Goal: Information Seeking & Learning: Check status

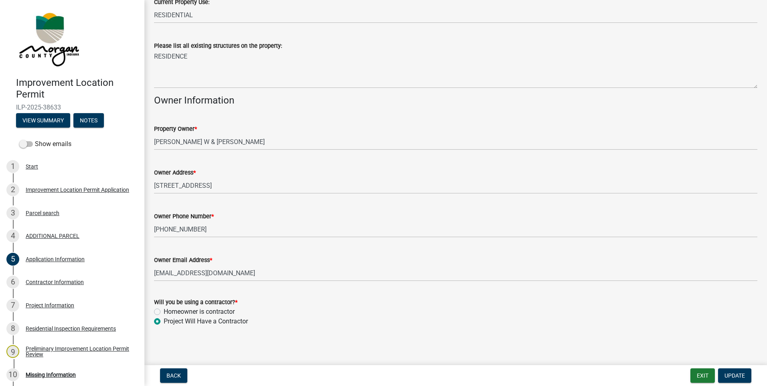
scroll to position [328, 0]
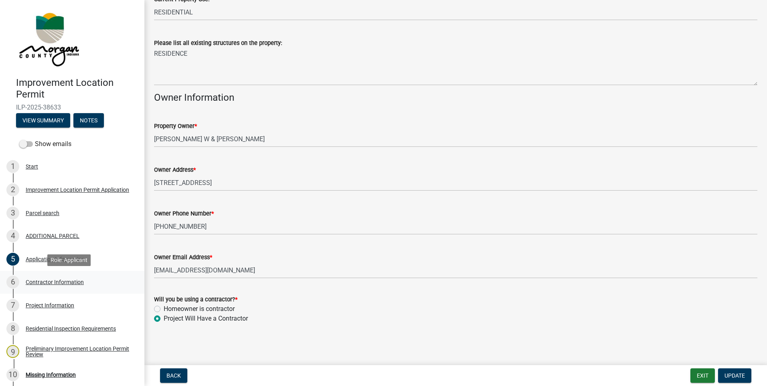
click at [45, 282] on div "Contractor Information" at bounding box center [55, 282] width 58 height 6
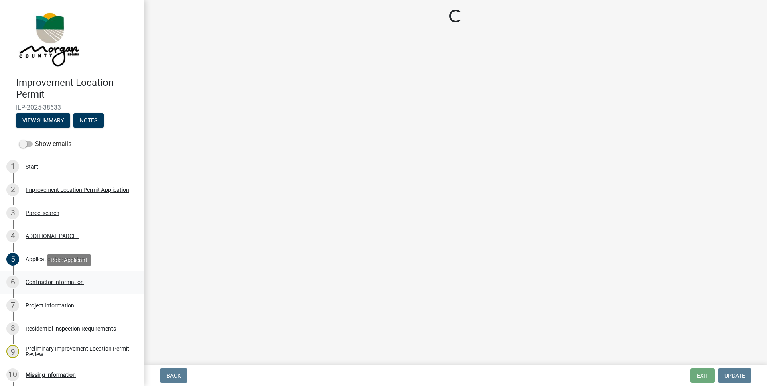
scroll to position [0, 0]
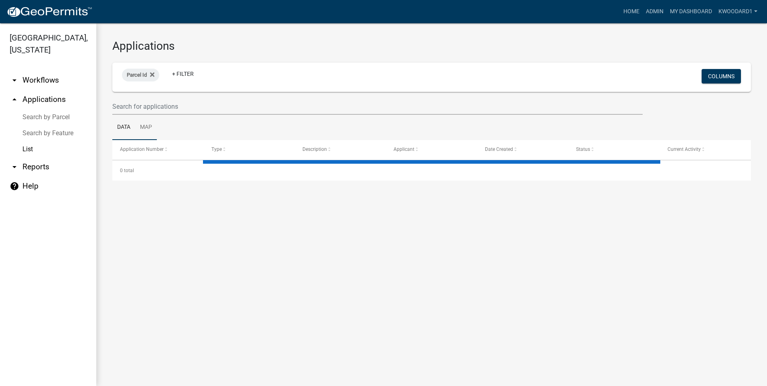
select select "3: 100"
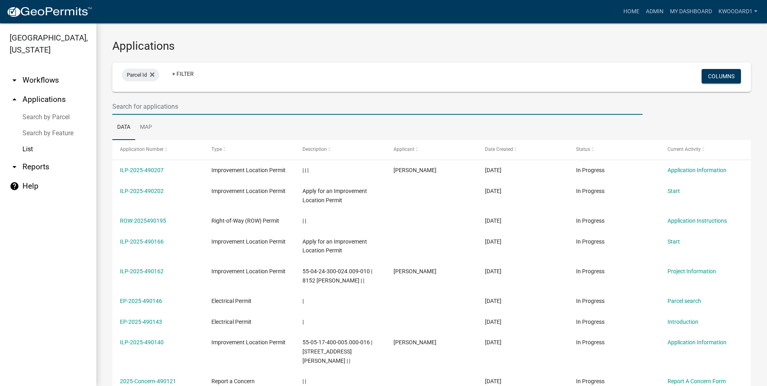
click at [138, 105] on input "text" at bounding box center [377, 106] width 530 height 16
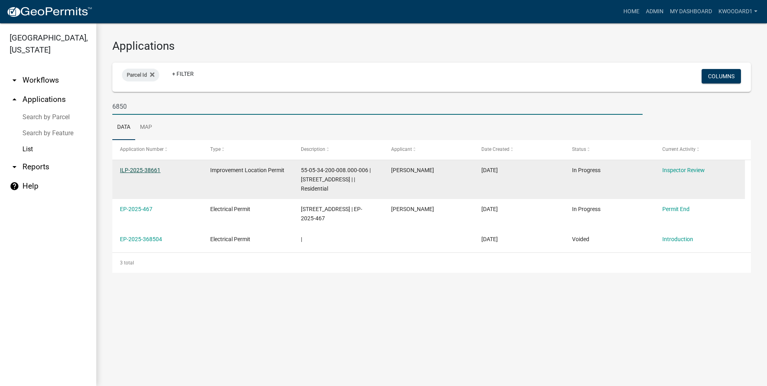
type input "6850"
click at [124, 169] on link "ILP-2025-38661" at bounding box center [140, 170] width 41 height 6
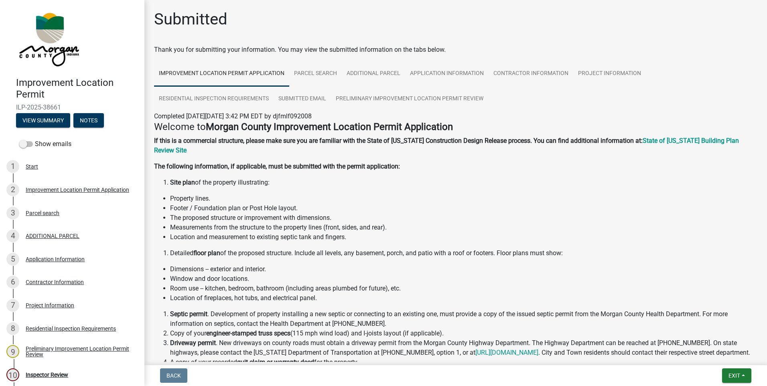
click at [50, 258] on div "Application Information" at bounding box center [55, 259] width 59 height 6
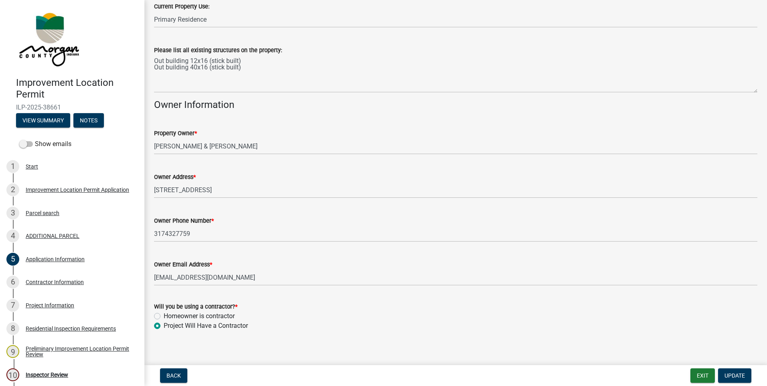
scroll to position [328, 0]
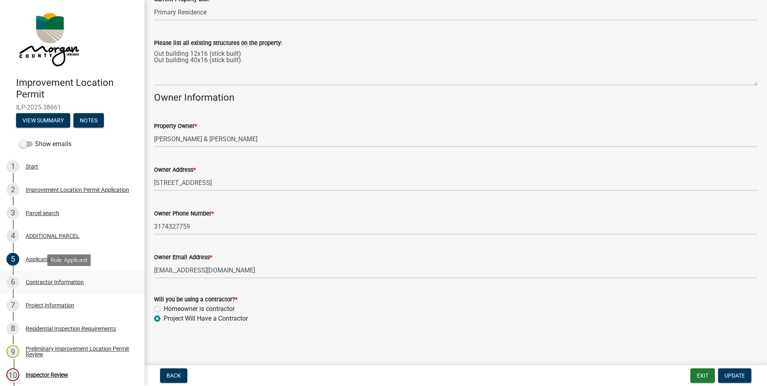
click at [61, 278] on div "6 Contractor Information" at bounding box center [68, 282] width 125 height 13
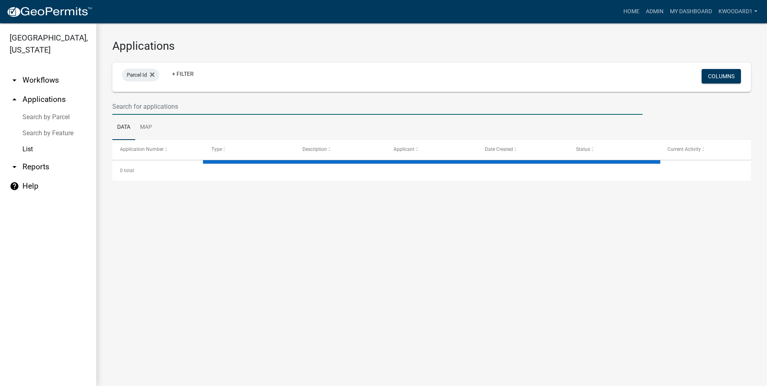
click at [120, 111] on input "text" at bounding box center [377, 106] width 530 height 16
select select "3: 100"
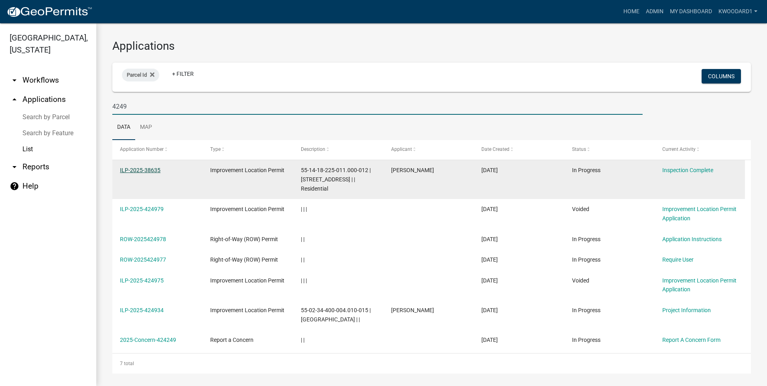
type input "4249"
click at [124, 169] on link "ILP-2025-38635" at bounding box center [140, 170] width 41 height 6
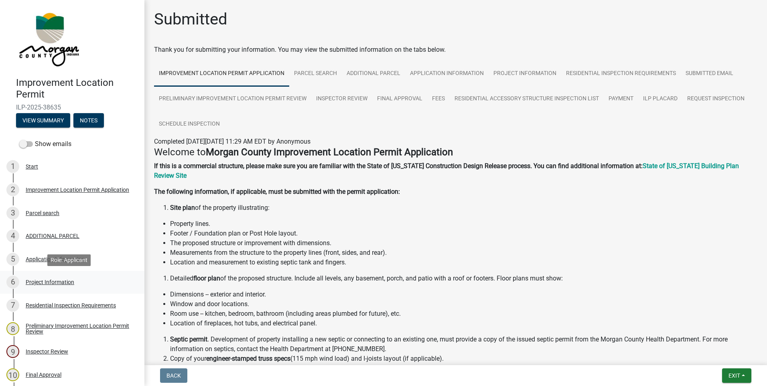
click at [61, 280] on div "Project Information" at bounding box center [50, 282] width 49 height 6
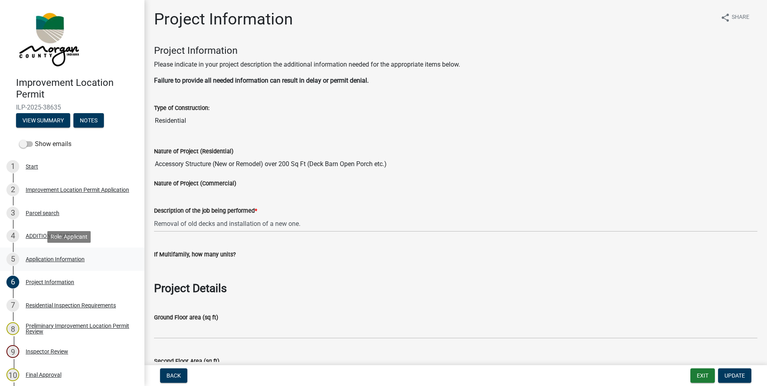
click at [56, 261] on div "Application Information" at bounding box center [55, 259] width 59 height 6
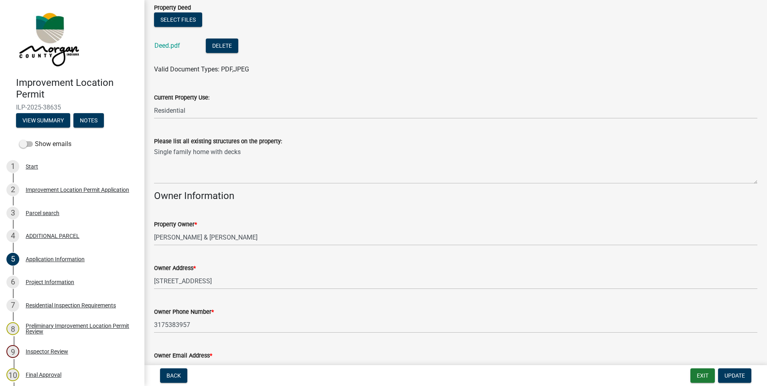
scroll to position [241, 0]
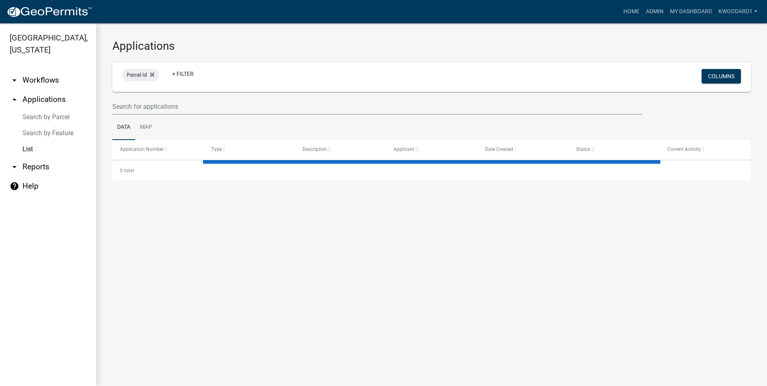
select select "3: 100"
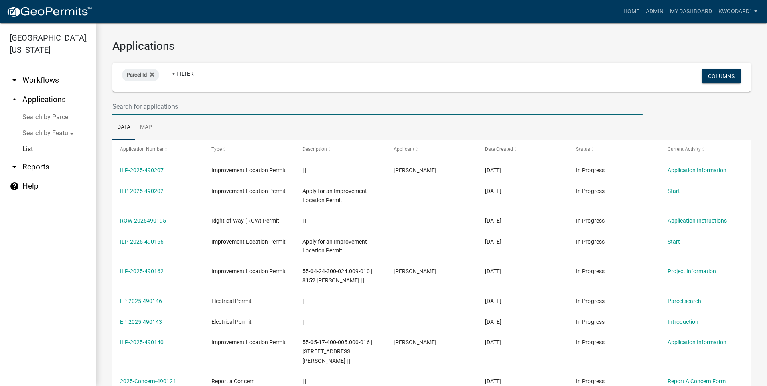
click at [120, 106] on input "text" at bounding box center [377, 106] width 530 height 16
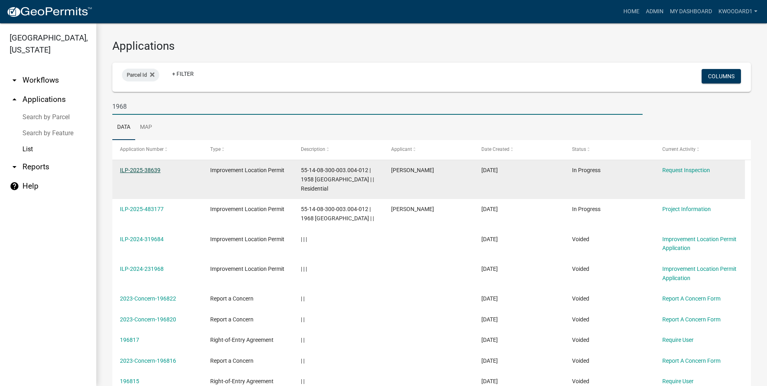
type input "1968"
click at [137, 167] on link "ILP-2025-38639" at bounding box center [140, 170] width 41 height 6
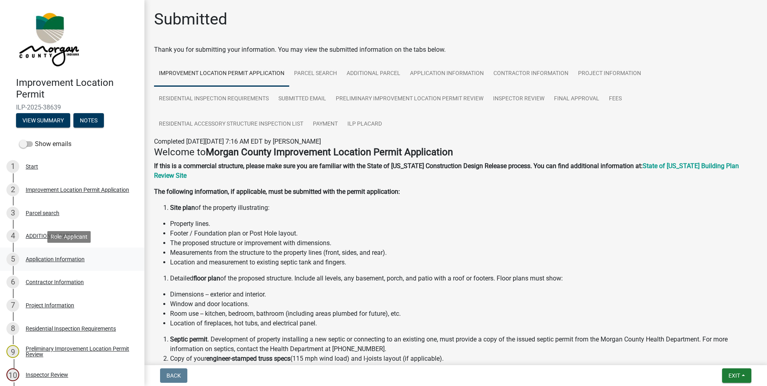
click at [40, 260] on div "Application Information" at bounding box center [55, 259] width 59 height 6
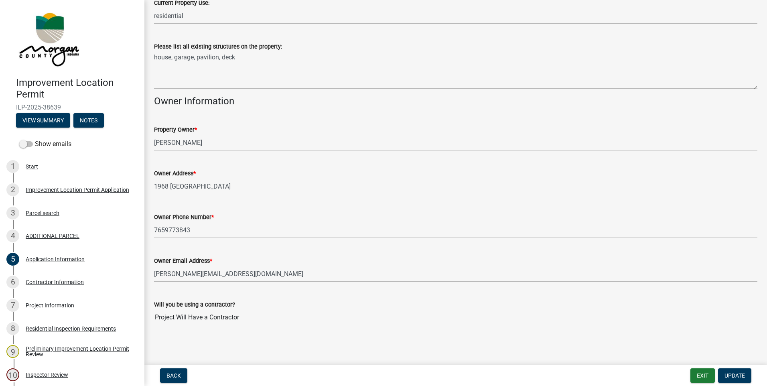
scroll to position [326, 0]
click at [41, 278] on div "6 Contractor Information" at bounding box center [68, 282] width 125 height 13
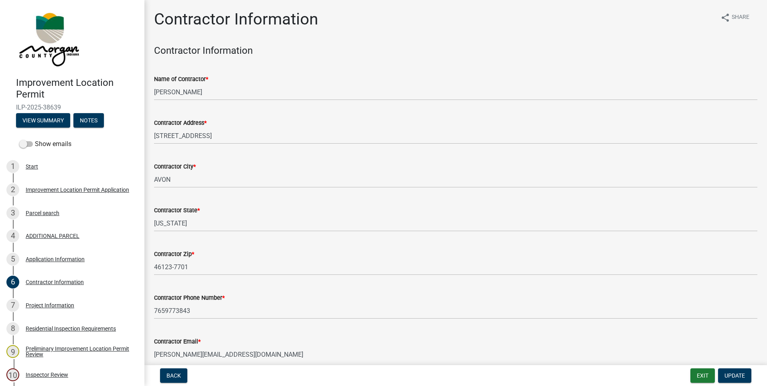
scroll to position [39, 0]
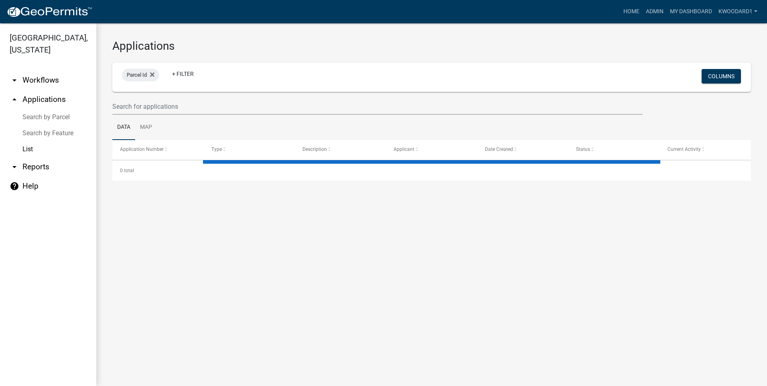
select select "3: 100"
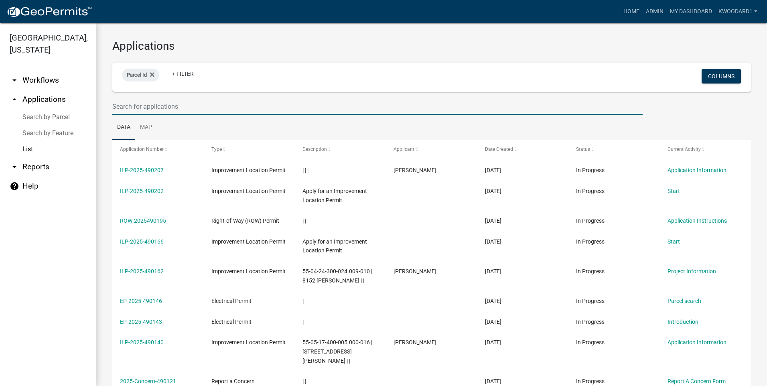
click at [123, 109] on input "text" at bounding box center [377, 106] width 530 height 16
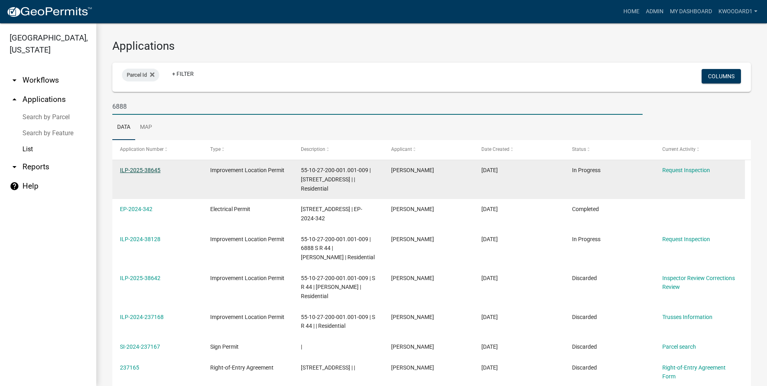
type input "6888"
click at [152, 172] on link "ILP-2025-38645" at bounding box center [140, 170] width 41 height 6
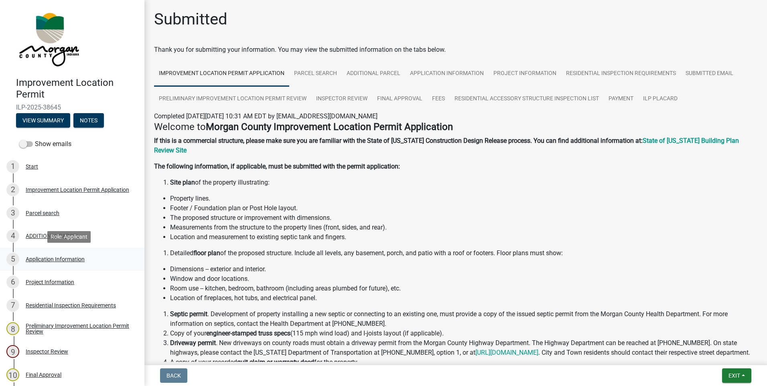
click at [40, 258] on div "Application Information" at bounding box center [55, 259] width 59 height 6
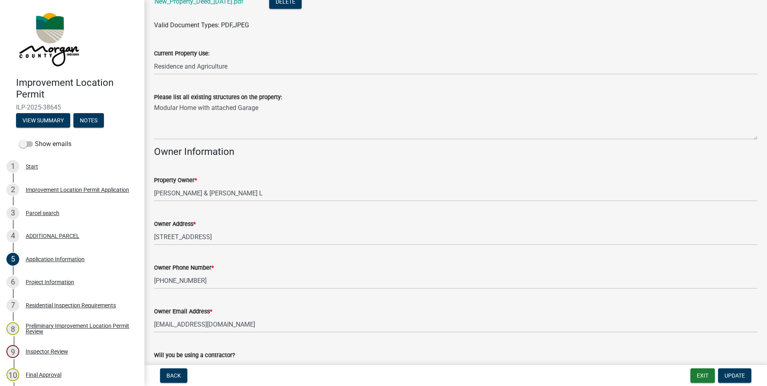
scroll to position [361, 0]
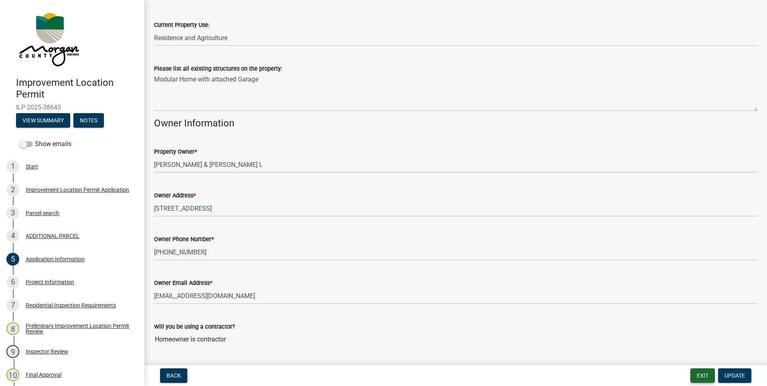
click at [702, 377] on button "Exit" at bounding box center [702, 375] width 24 height 14
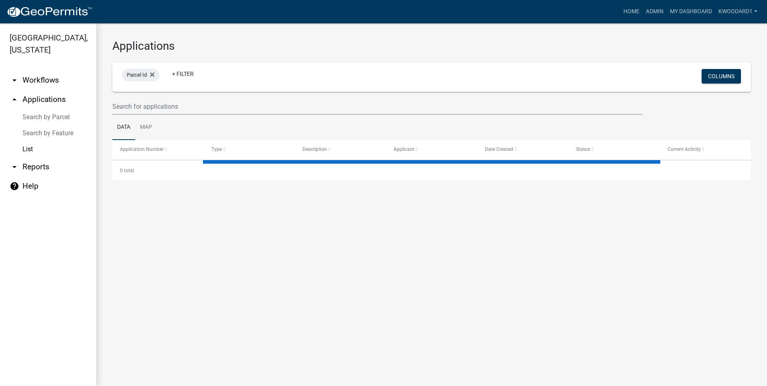
select select "3: 100"
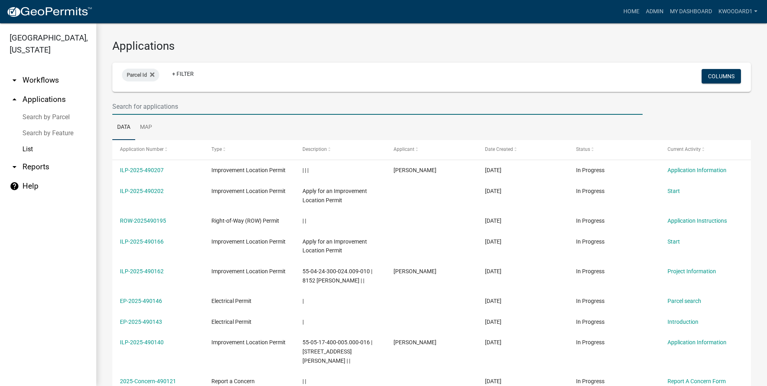
click at [133, 105] on input "text" at bounding box center [377, 106] width 530 height 16
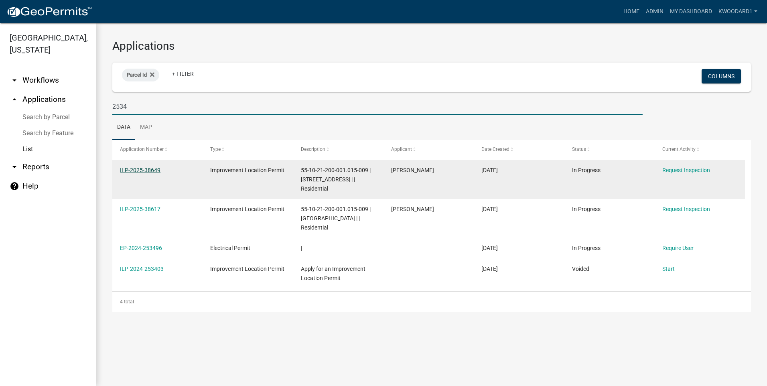
type input "2534"
click at [123, 171] on link "ILP-2025-38649" at bounding box center [140, 170] width 41 height 6
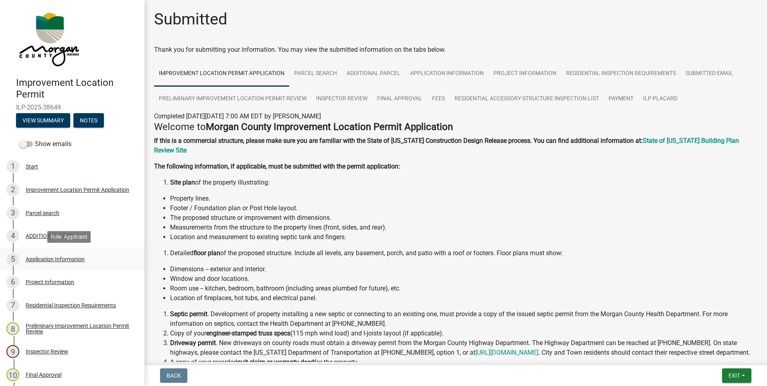
click at [39, 259] on div "Application Information" at bounding box center [55, 259] width 59 height 6
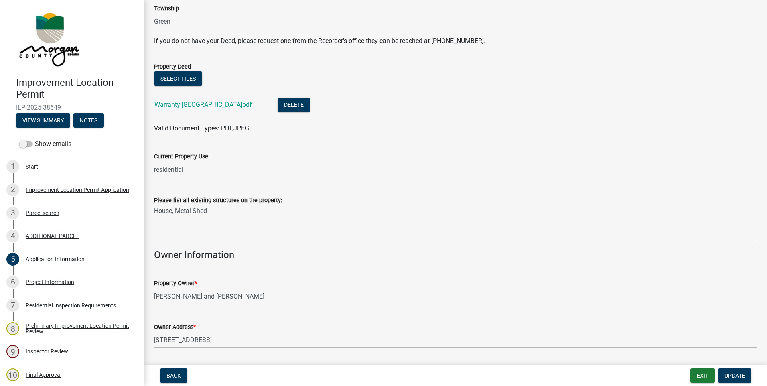
scroll to position [281, 0]
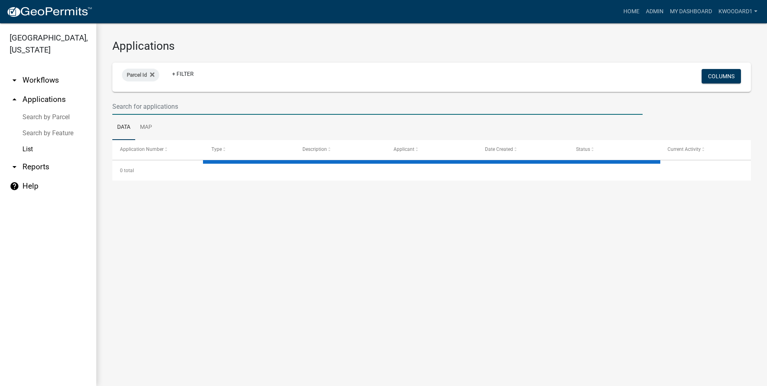
select select "3: 100"
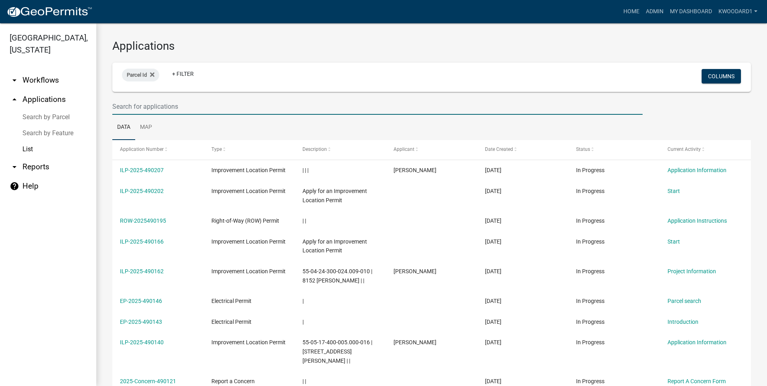
click at [146, 103] on input "text" at bounding box center [377, 106] width 530 height 16
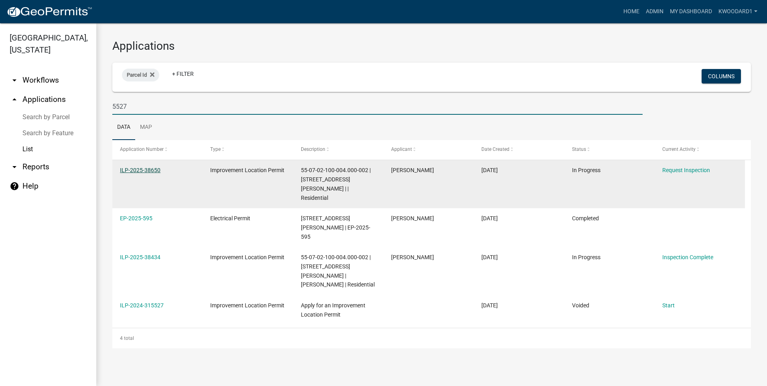
type input "5527"
click at [128, 170] on link "ILP-2025-38650" at bounding box center [140, 170] width 41 height 6
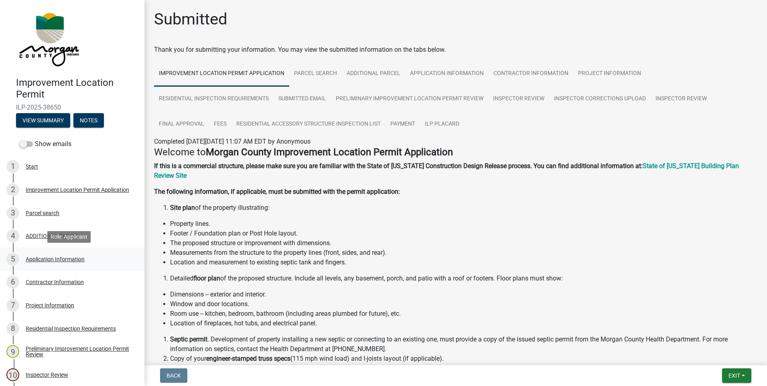
click at [45, 259] on div "Application Information" at bounding box center [55, 259] width 59 height 6
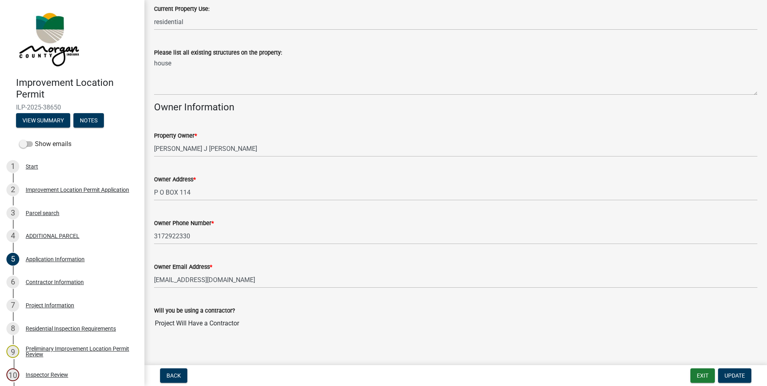
scroll to position [296, 0]
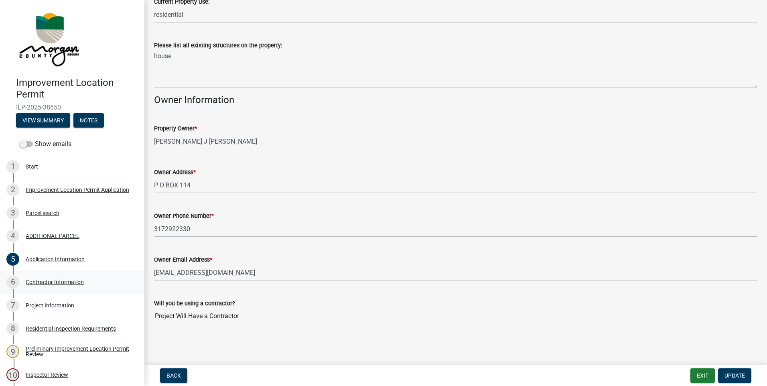
click at [53, 283] on div "Contractor Information" at bounding box center [55, 282] width 58 height 6
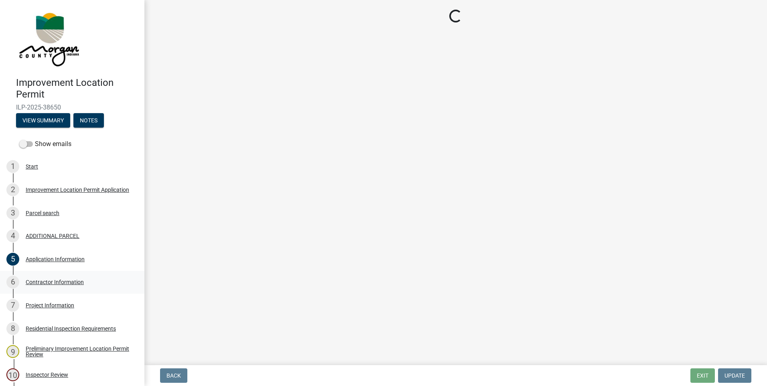
scroll to position [0, 0]
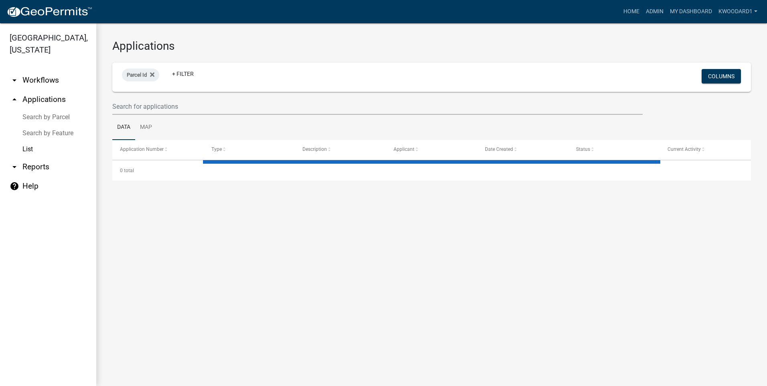
select select "3: 100"
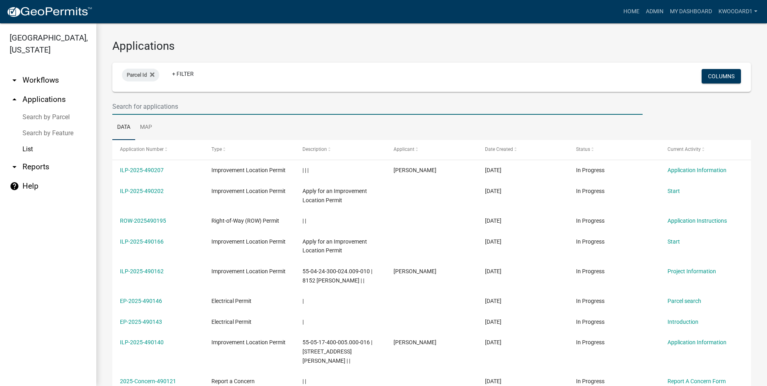
click at [150, 110] on input "text" at bounding box center [377, 106] width 530 height 16
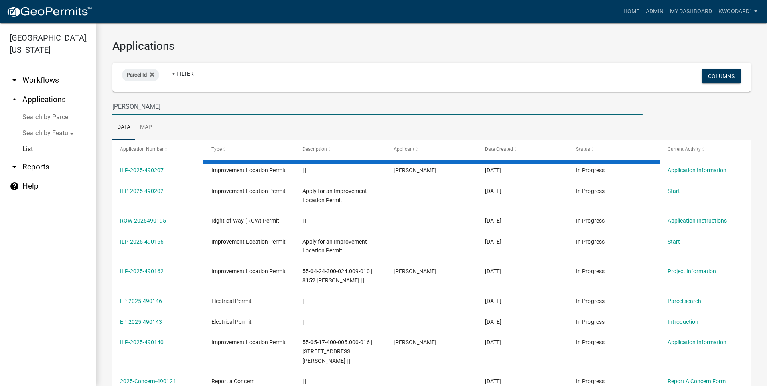
type input "[PERSON_NAME]"
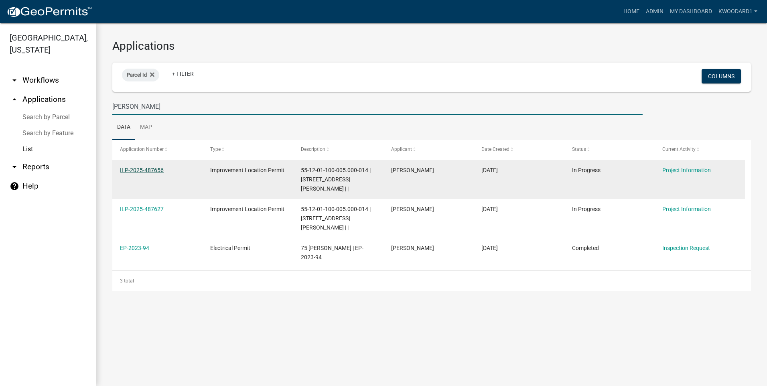
click at [156, 170] on link "ILP-2025-487656" at bounding box center [142, 170] width 44 height 6
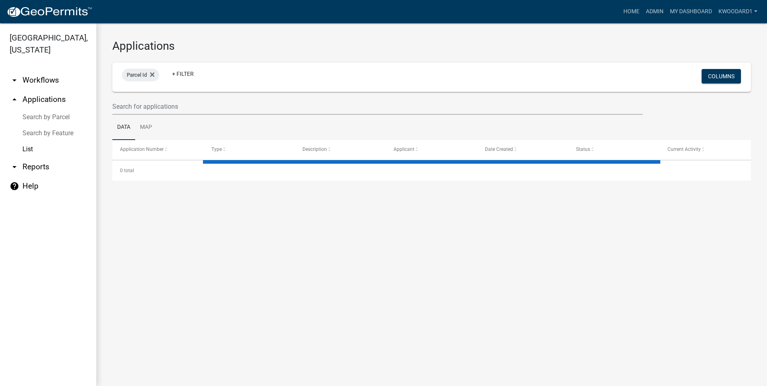
select select "3: 100"
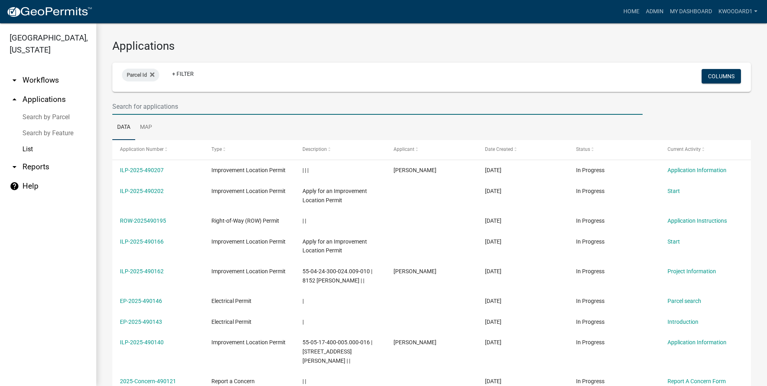
click at [139, 111] on input "text" at bounding box center [377, 106] width 530 height 16
type input "[PERSON_NAME]"
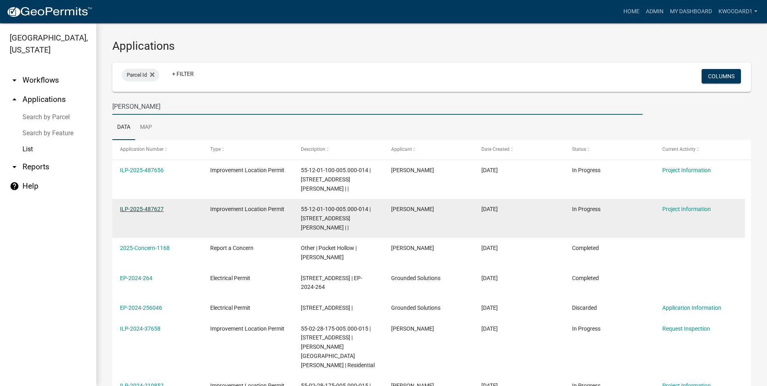
click at [150, 206] on link "ILP-2025-487627" at bounding box center [142, 209] width 44 height 6
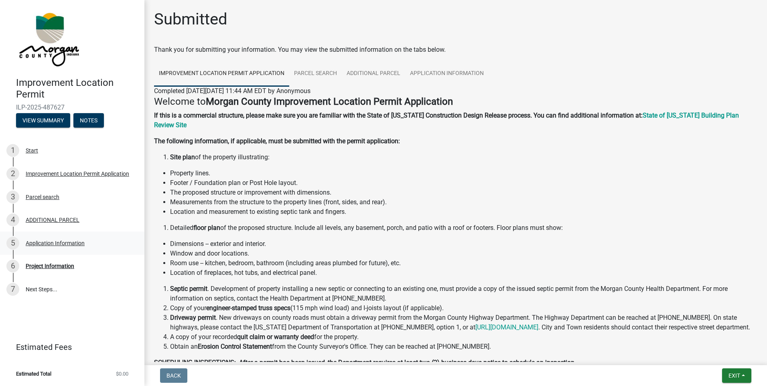
click at [48, 243] on div "Application Information" at bounding box center [55, 243] width 59 height 6
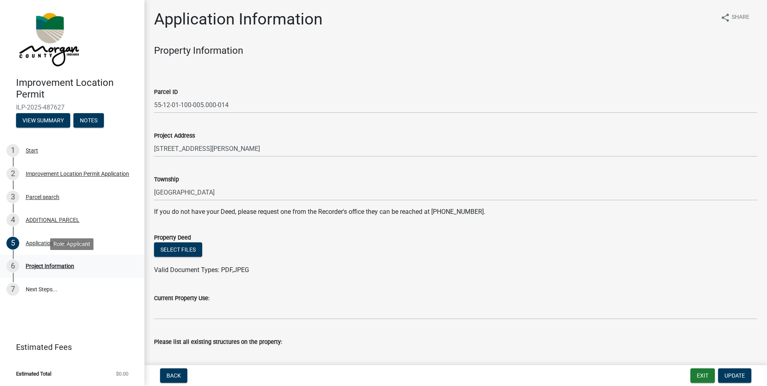
click at [48, 268] on div "Project Information" at bounding box center [50, 266] width 49 height 6
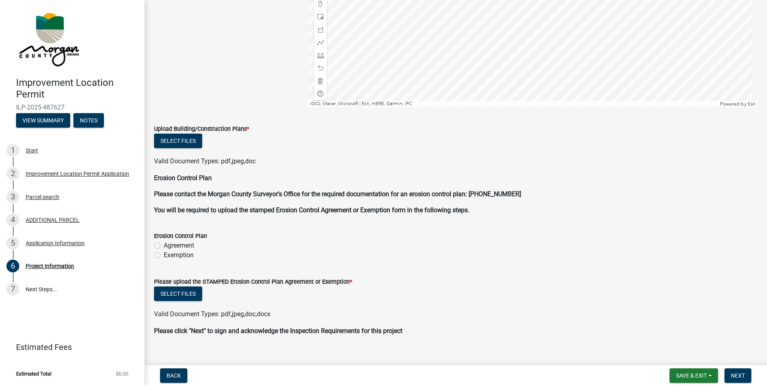
scroll to position [1571, 0]
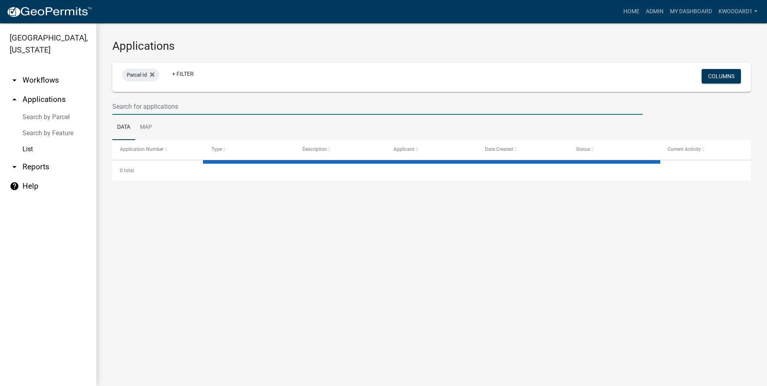
click at [174, 104] on input "text" at bounding box center [377, 106] width 530 height 16
select select "3: 100"
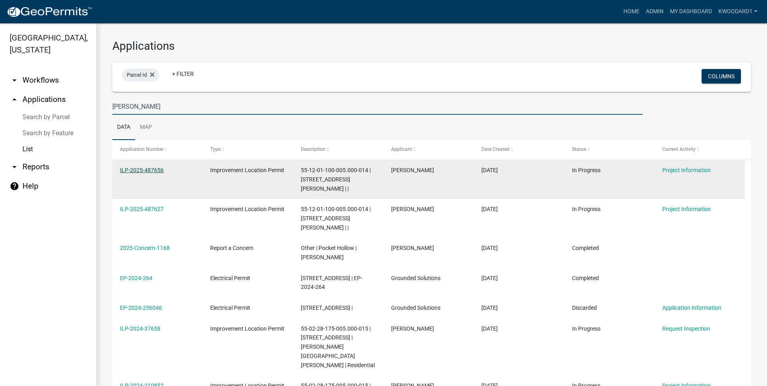
type input "[PERSON_NAME]"
click at [152, 167] on link "ILP-2025-487656" at bounding box center [142, 170] width 44 height 6
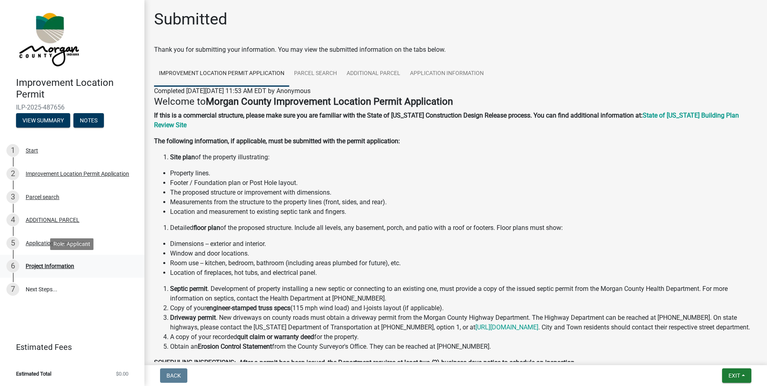
click at [52, 266] on div "Project Information" at bounding box center [50, 266] width 49 height 6
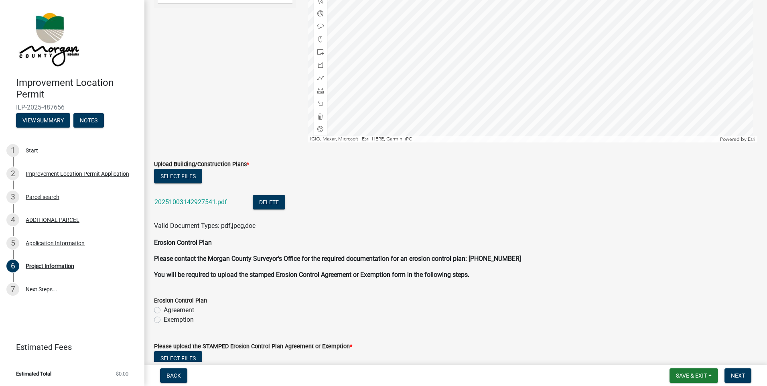
scroll to position [1601, 0]
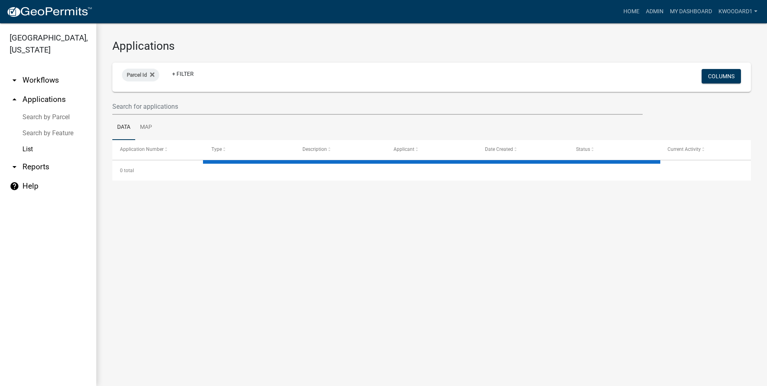
select select "3: 100"
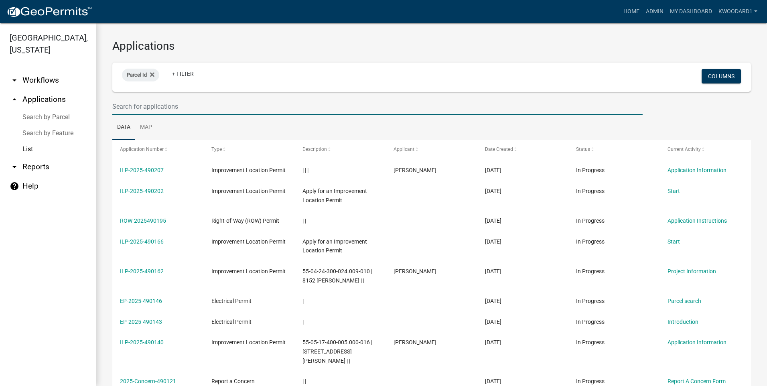
click at [130, 99] on input "text" at bounding box center [377, 106] width 530 height 16
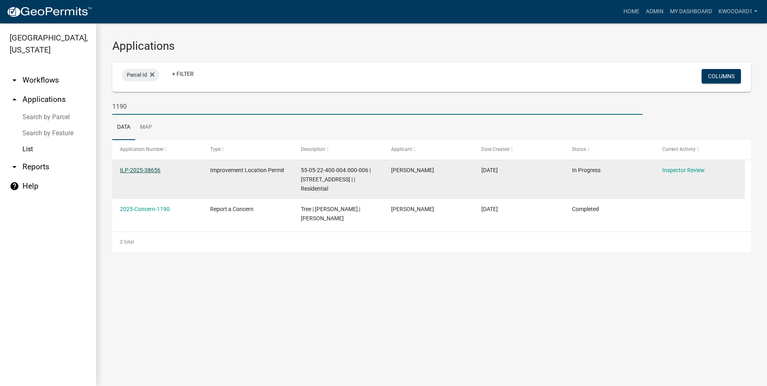
type input "1190"
click at [124, 171] on link "ILP-2025-38656" at bounding box center [140, 170] width 41 height 6
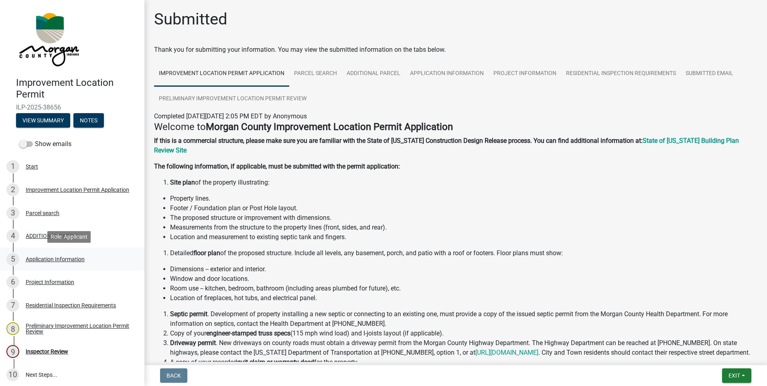
click at [62, 257] on div "Application Information" at bounding box center [55, 259] width 59 height 6
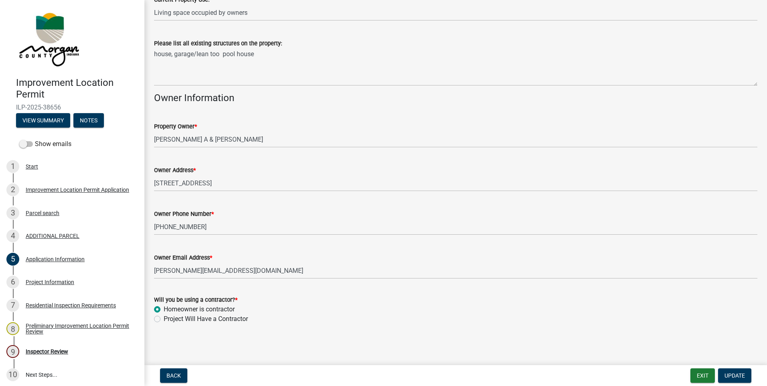
scroll to position [299, 0]
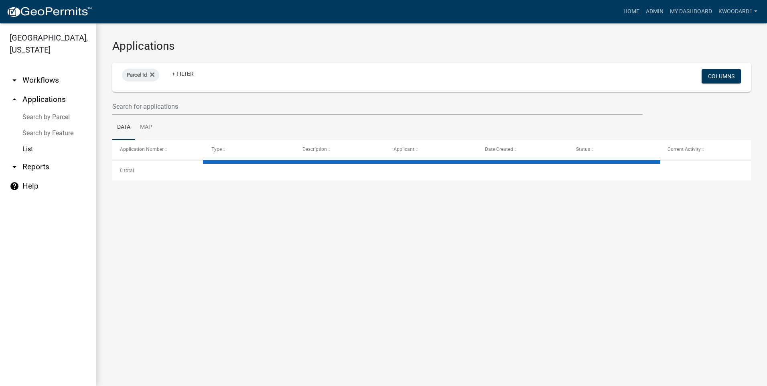
select select "3: 100"
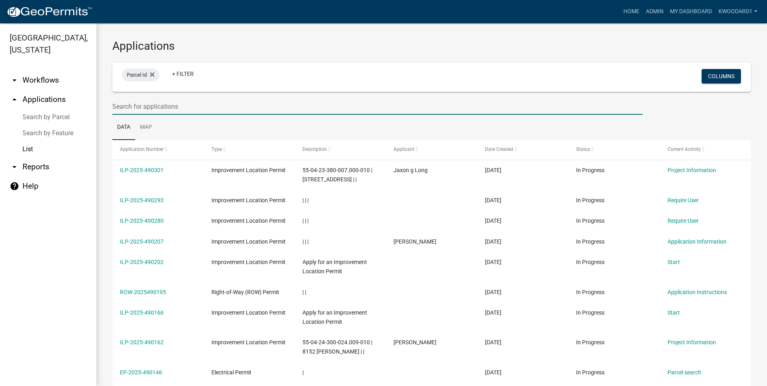
click at [122, 110] on input "text" at bounding box center [377, 106] width 530 height 16
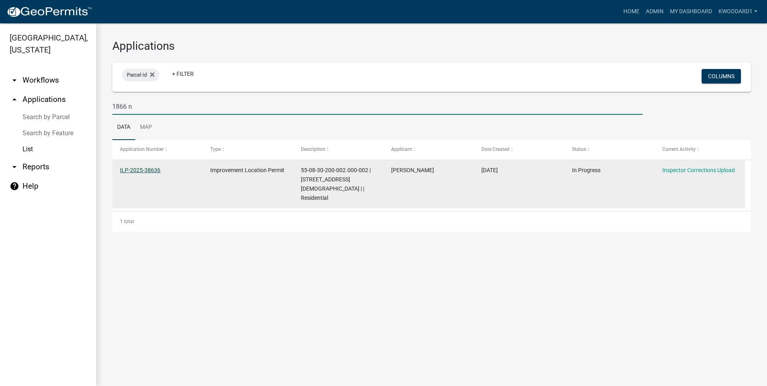
type input "1866 n"
click at [132, 170] on link "ILP-2025-38636" at bounding box center [140, 170] width 41 height 6
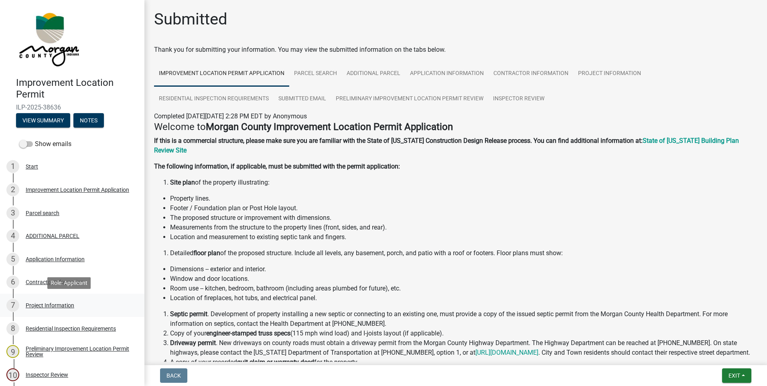
click at [53, 305] on div "Project Information" at bounding box center [50, 305] width 49 height 6
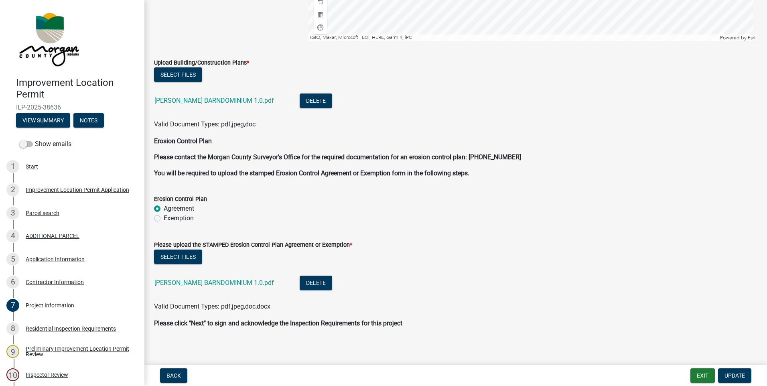
scroll to position [1676, 0]
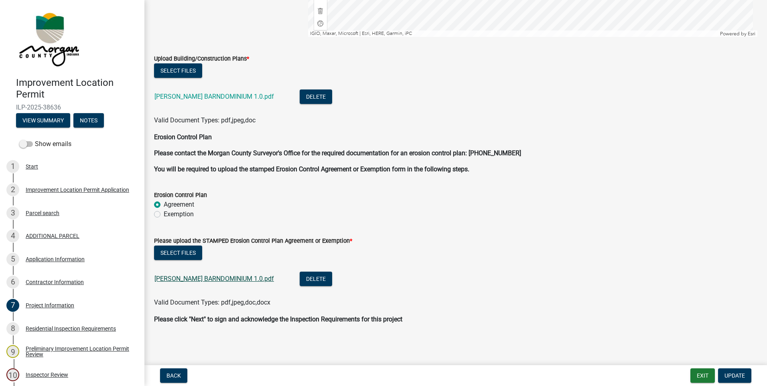
click at [201, 280] on link "[PERSON_NAME] BARNDOMINIUM 1.0.pdf" at bounding box center [214, 279] width 120 height 8
click at [33, 259] on div "Application Information" at bounding box center [55, 259] width 59 height 6
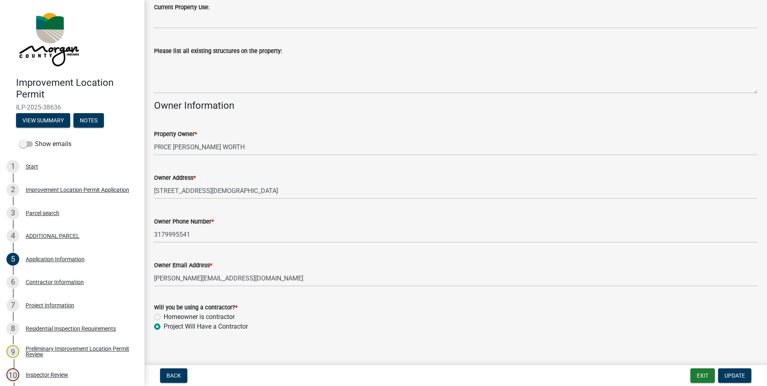
scroll to position [299, 0]
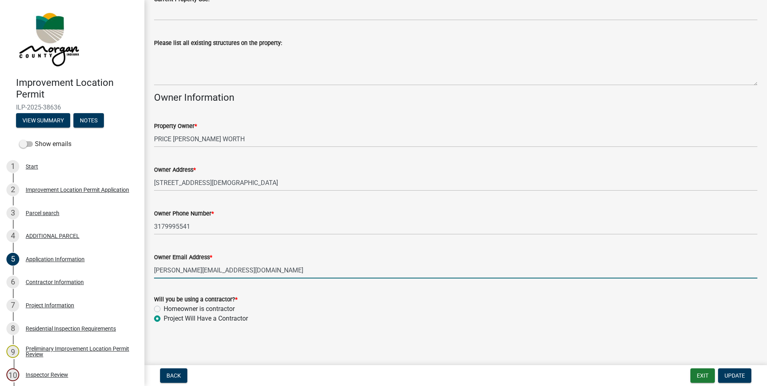
drag, startPoint x: 219, startPoint y: 269, endPoint x: 148, endPoint y: 268, distance: 71.0
click at [148, 268] on div "Owner Email Address * [EMAIL_ADDRESS][DOMAIN_NAME]" at bounding box center [455, 259] width 615 height 37
